Goal: Subscribe to service/newsletter

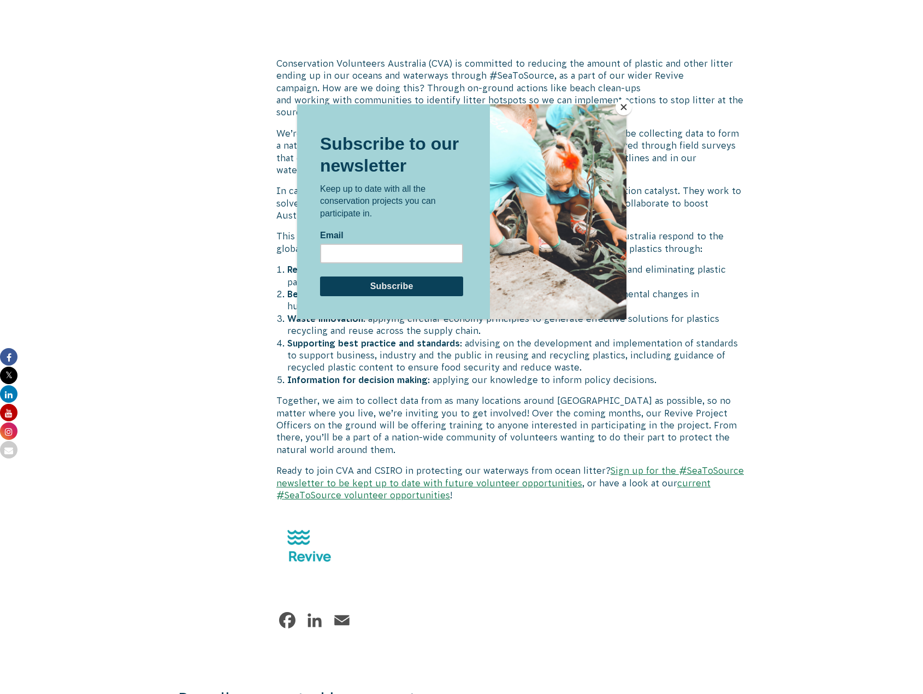
scroll to position [546, 0]
click at [685, 461] on div at bounding box center [461, 347] width 923 height 694
click at [630, 109] on button "Close" at bounding box center [623, 107] width 16 height 16
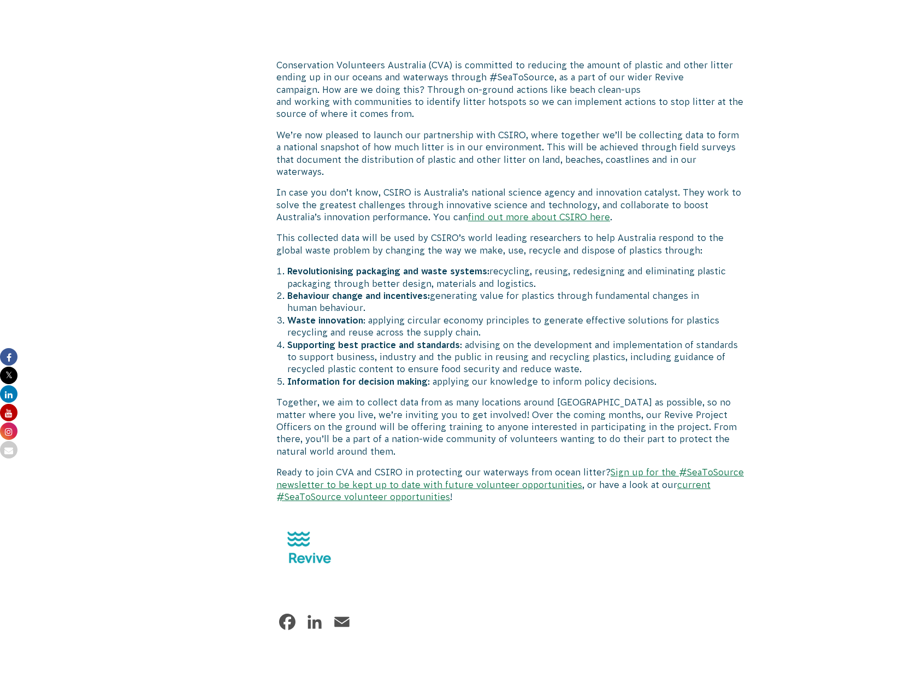
click at [684, 467] on link "Sign up for the #SeaToSource newsletter to be kept up to date with future volun…" at bounding box center [509, 478] width 467 height 22
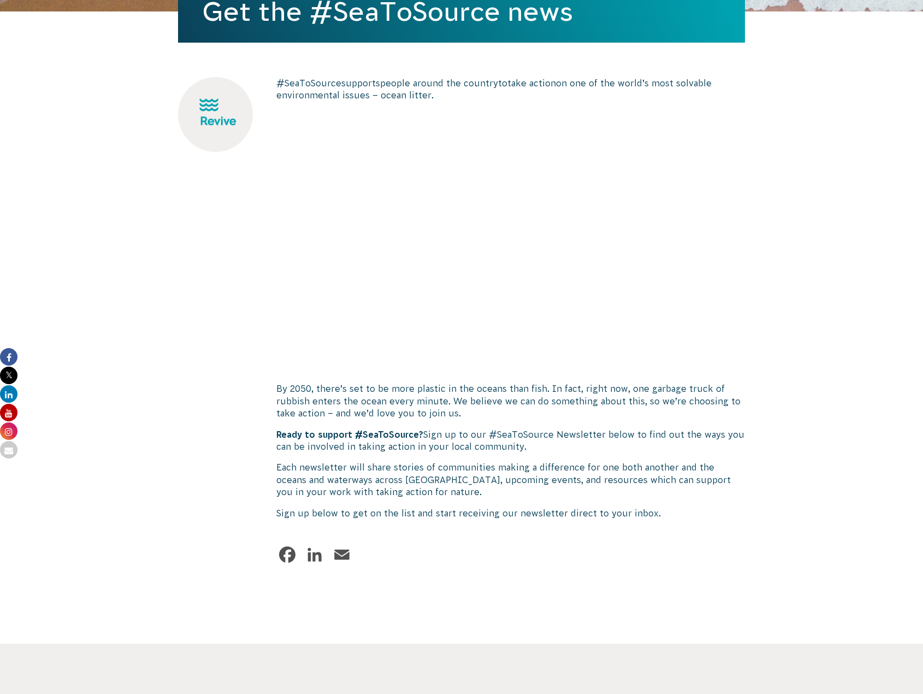
scroll to position [328, 0]
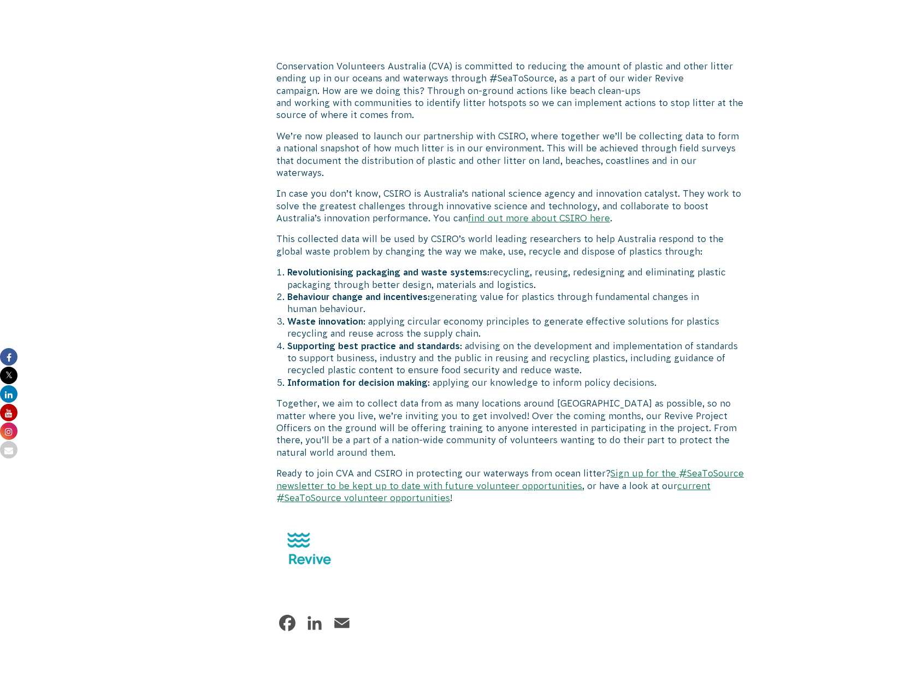
scroll to position [546, 0]
click at [633, 467] on link "Sign up for the #SeaToSource newsletter to be kept up to date with future volun…" at bounding box center [509, 478] width 467 height 22
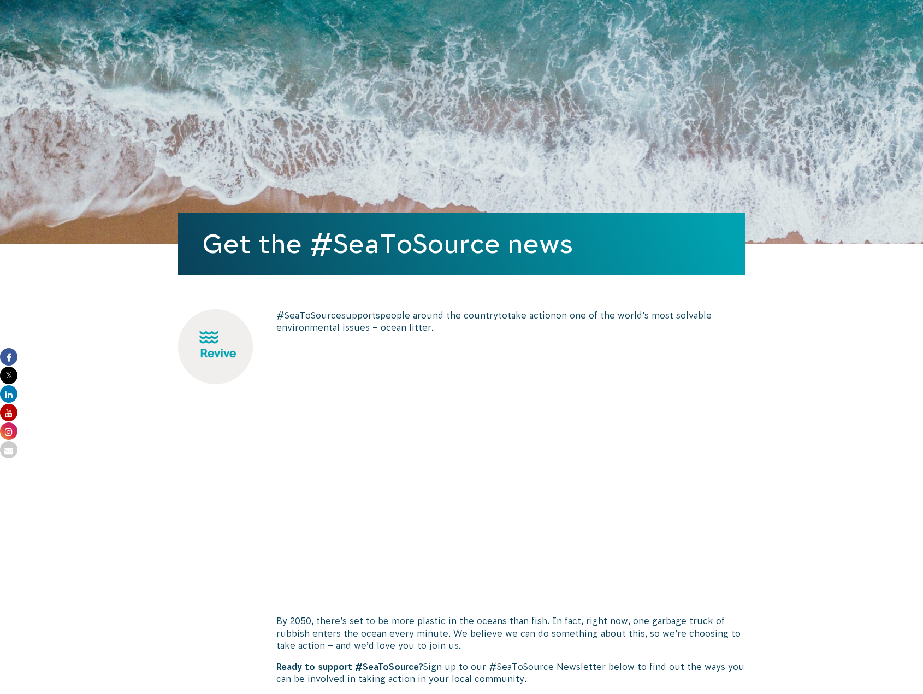
scroll to position [273, 0]
